Goal: Task Accomplishment & Management: Complete application form

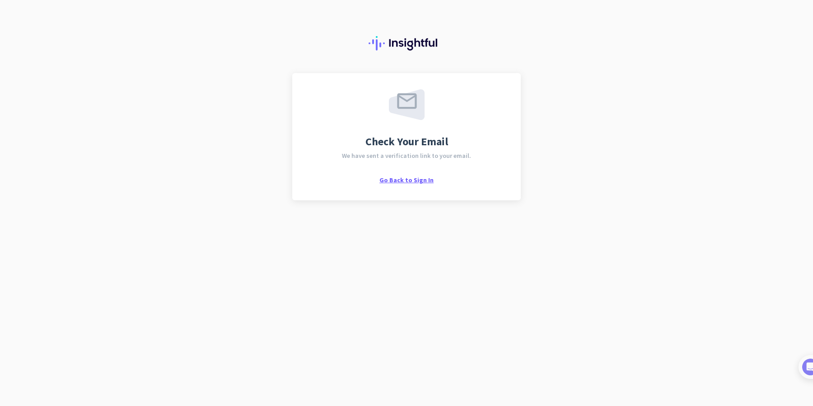
click at [406, 183] on span "Go Back to Sign In" at bounding box center [406, 180] width 54 height 8
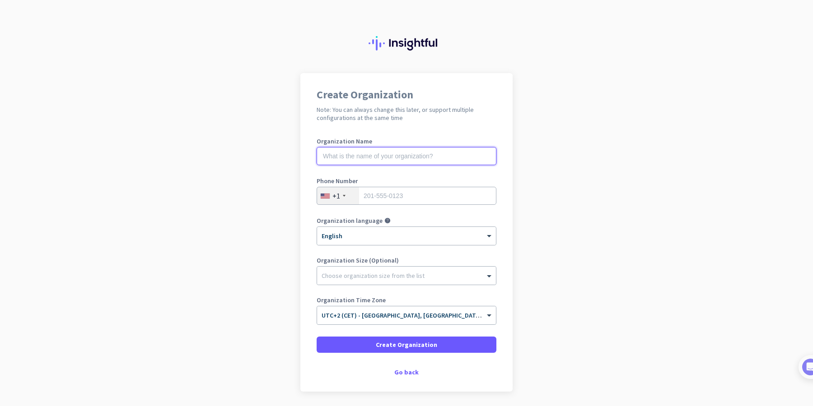
click at [405, 163] on input "text" at bounding box center [407, 156] width 180 height 18
type input "Deleted org"
click at [341, 197] on div "+1" at bounding box center [338, 195] width 42 height 17
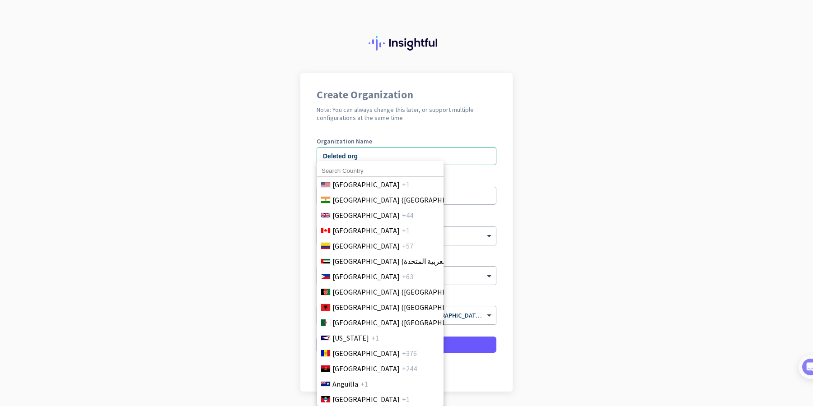
click at [339, 176] on input at bounding box center [380, 171] width 126 height 12
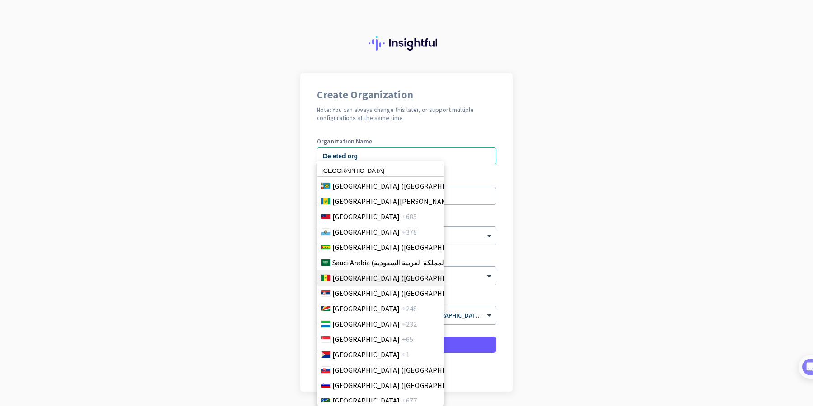
scroll to position [2920, 0]
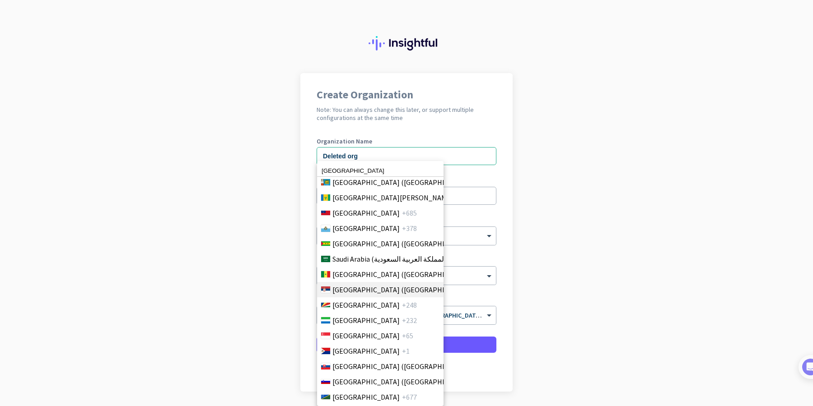
type input "serbia"
click at [355, 289] on span "Serbia (Србија)" at bounding box center [402, 290] width 141 height 11
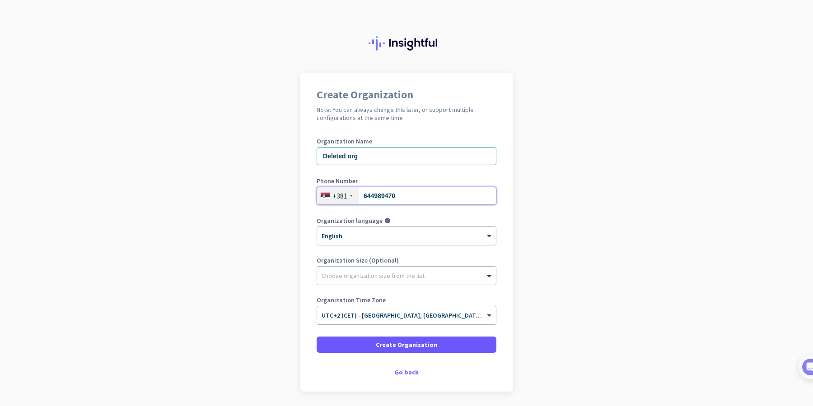
type input "644989470"
click at [351, 278] on div "Choose organization size from the list" at bounding box center [373, 276] width 103 height 8
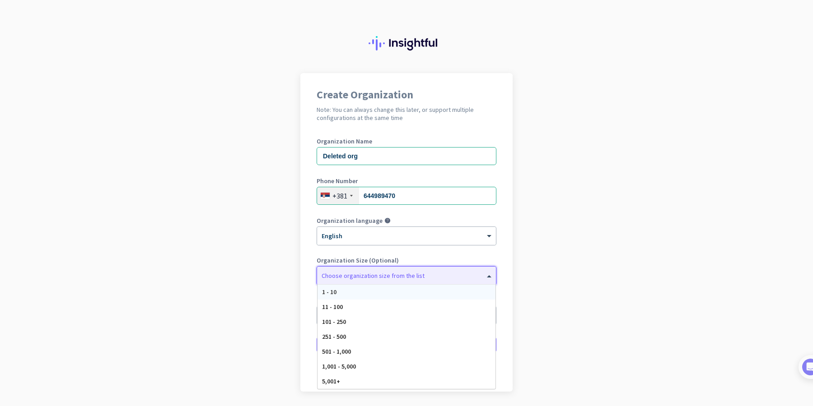
click at [344, 296] on div "1 - 10" at bounding box center [406, 292] width 178 height 15
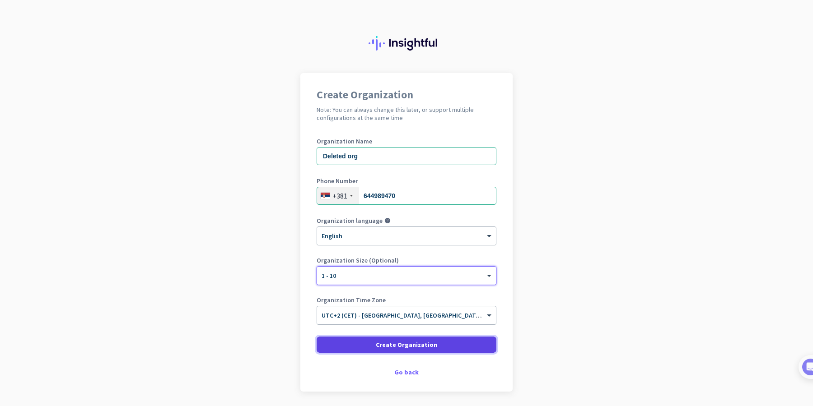
click at [338, 342] on span at bounding box center [407, 345] width 180 height 22
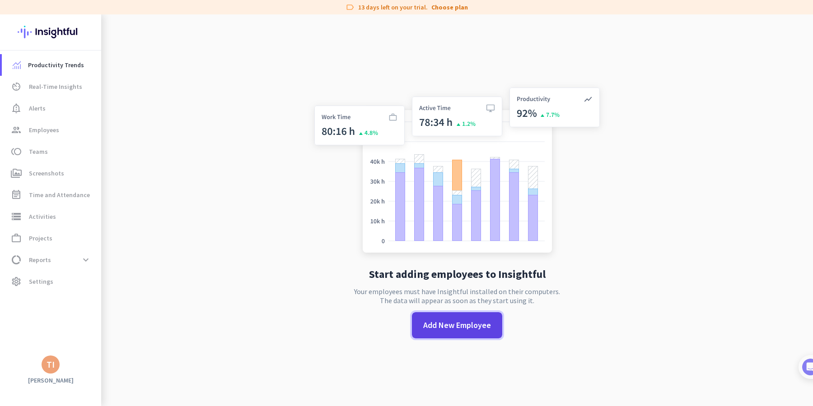
click at [439, 332] on span at bounding box center [457, 326] width 90 height 22
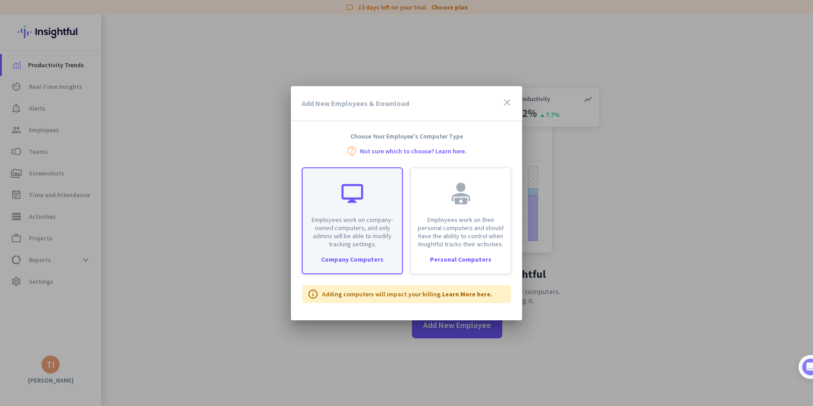
click at [345, 211] on div "Employees work on company-owned computers, and only admins will be able to modi…" at bounding box center [352, 208] width 99 height 80
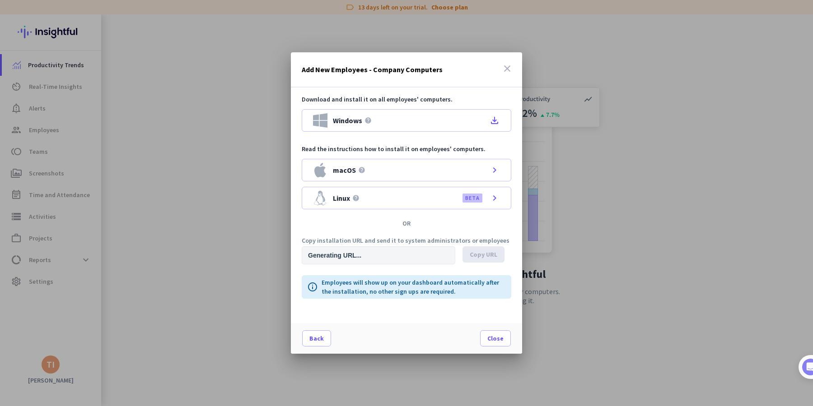
type input "https://staging.insightful.io/#/installation/company?token=eyJhbGciOiJIUzI1NiIs…"
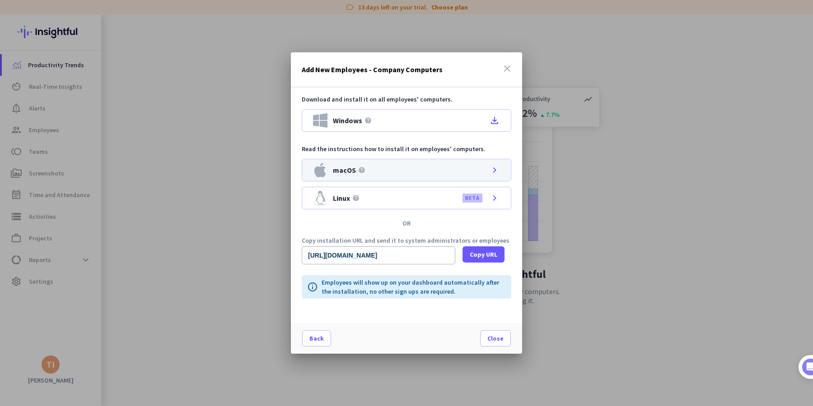
click at [482, 175] on div "macOS help chevron_right" at bounding box center [407, 170] width 210 height 23
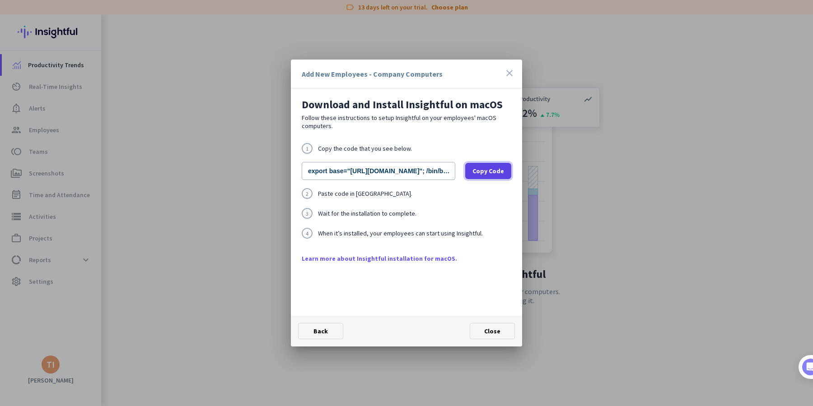
click at [482, 168] on span "Copy Code" at bounding box center [488, 171] width 32 height 9
click at [51, 135] on div at bounding box center [406, 203] width 813 height 406
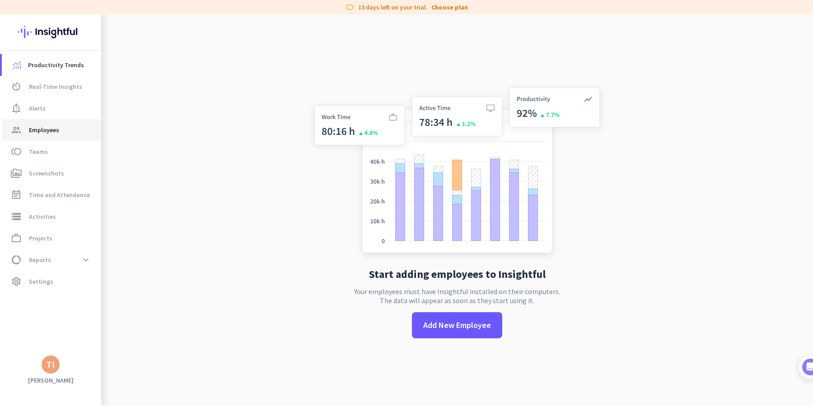
click at [51, 135] on span "Employees" at bounding box center [44, 130] width 30 height 11
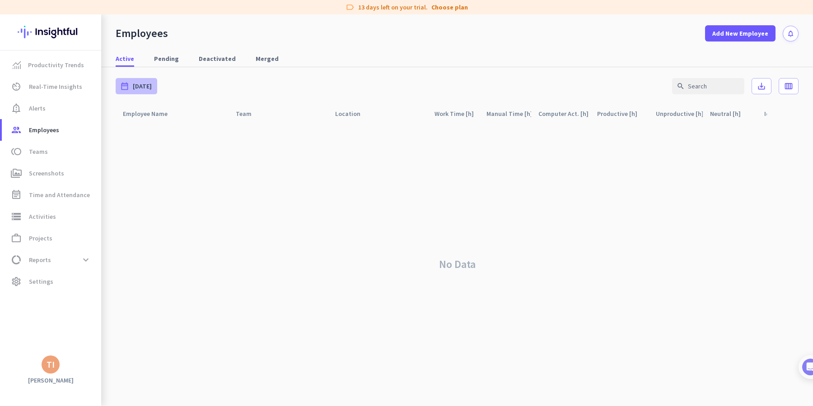
click at [146, 89] on span "Yesterday" at bounding box center [142, 86] width 19 height 9
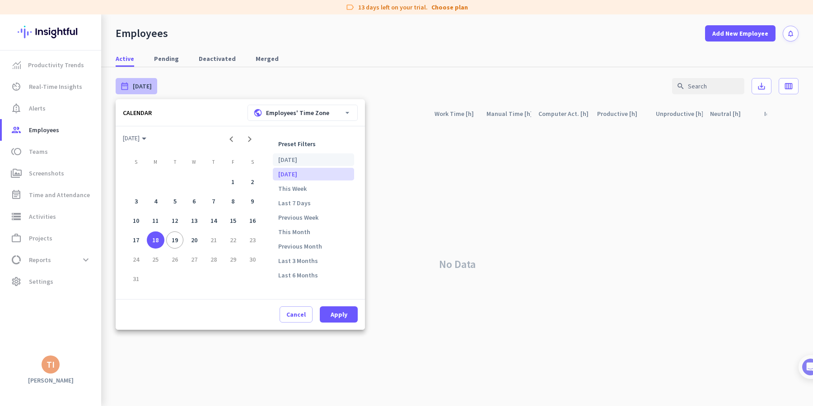
click at [289, 159] on li "Today" at bounding box center [313, 160] width 81 height 13
click at [334, 309] on span at bounding box center [339, 315] width 38 height 22
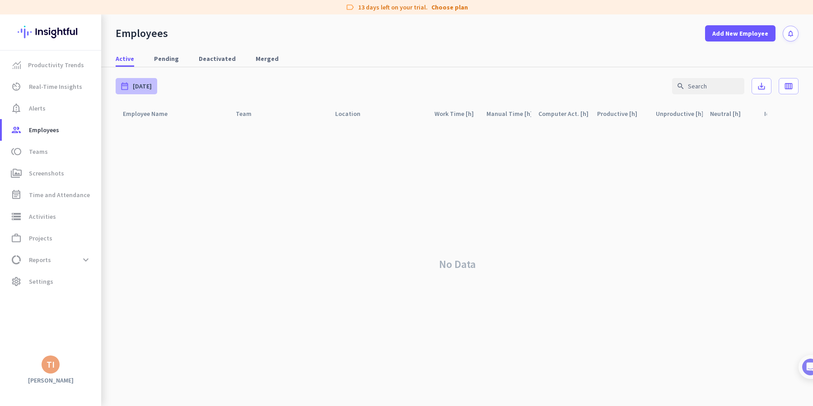
type input "Tue, Aug 19 - Tue, Aug 19"
